Goal: Find specific page/section: Find specific page/section

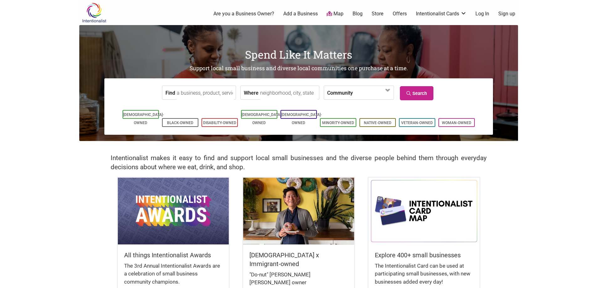
click at [250, 91] on label "Where" at bounding box center [251, 92] width 15 height 13
click at [260, 91] on input "Where" at bounding box center [288, 93] width 57 height 14
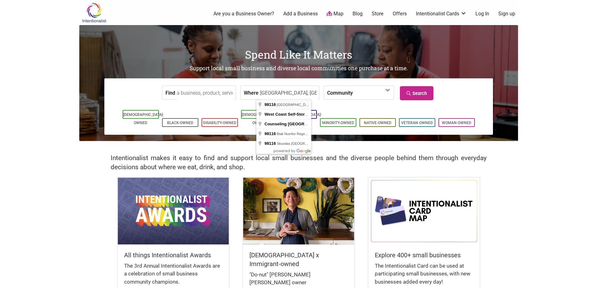
type input "[GEOGRAPHIC_DATA], [GEOGRAPHIC_DATA]"
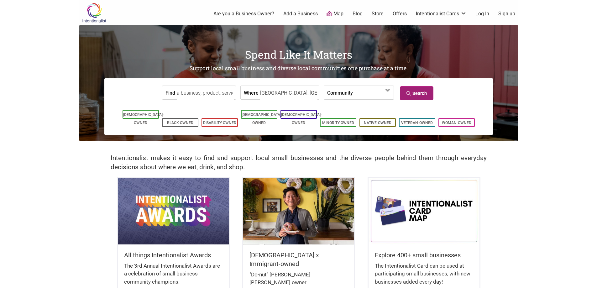
click at [426, 94] on link "Search" at bounding box center [417, 93] width 34 height 14
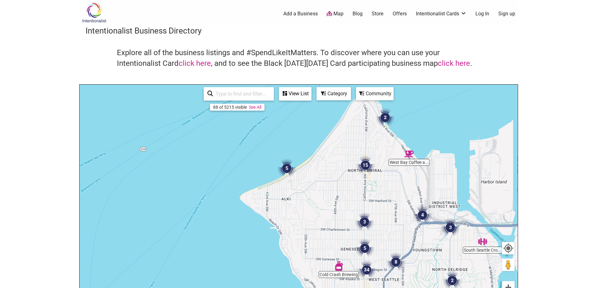
scroll to position [31, 0]
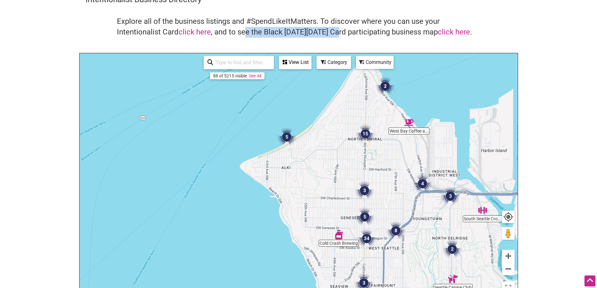
drag, startPoint x: 244, startPoint y: 34, endPoint x: 334, endPoint y: 35, distance: 89.9
click at [334, 35] on h4 "Explore all of the business listings and #SpendLikeItMatters. To discover where…" at bounding box center [298, 26] width 363 height 21
click at [384, 86] on img "2" at bounding box center [385, 86] width 19 height 19
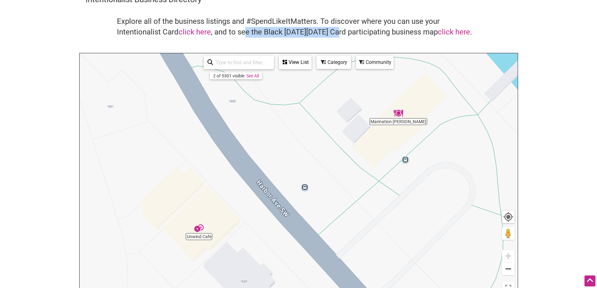
click at [400, 120] on div "To navigate, press the arrow keys." at bounding box center [299, 175] width 438 height 244
click at [397, 114] on img "Marination Ma Kai" at bounding box center [397, 112] width 9 height 9
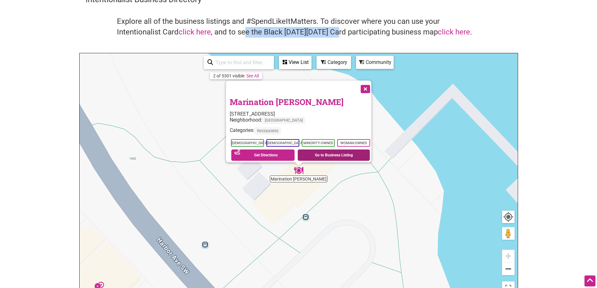
click at [330, 150] on link "Go to Business Listing" at bounding box center [334, 154] width 72 height 11
